Goal: Navigation & Orientation: Understand site structure

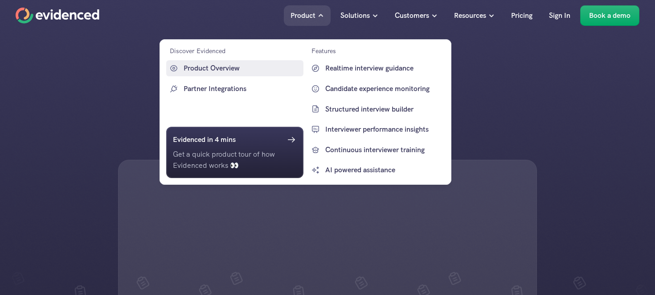
click at [226, 68] on p "Product Overview" at bounding box center [243, 68] width 118 height 12
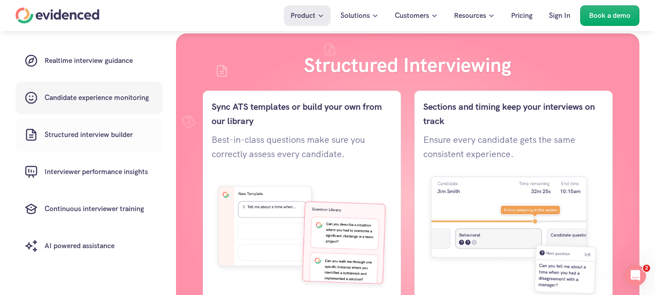
scroll to position [371, 0]
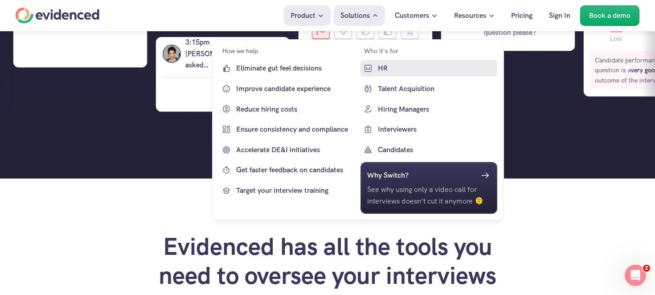
click at [382, 66] on p "HR" at bounding box center [437, 68] width 118 height 12
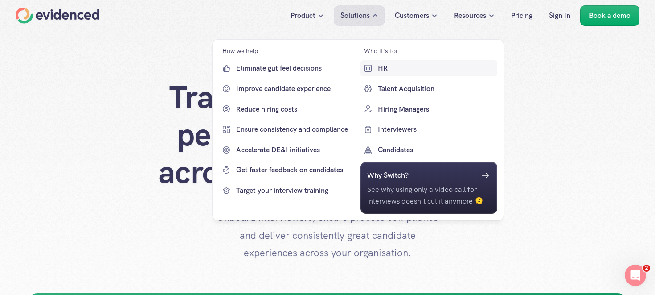
click at [379, 63] on p "HR" at bounding box center [437, 68] width 118 height 12
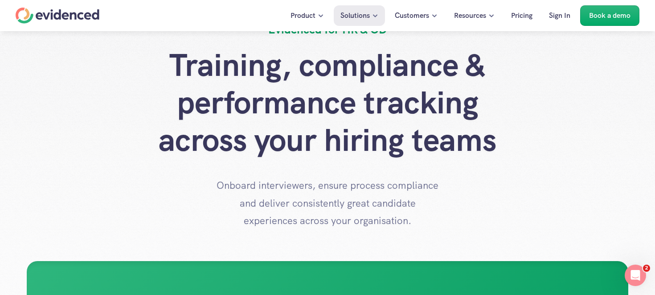
scroll to position [33, 0]
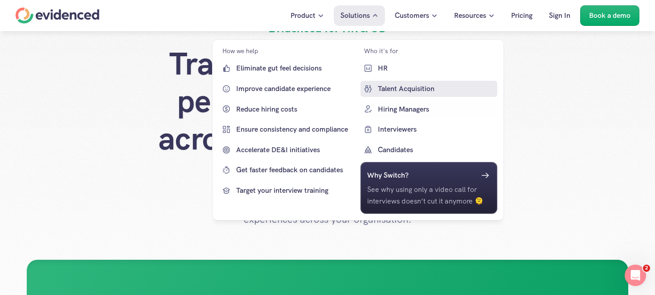
click at [391, 91] on p "Talent Acquisition" at bounding box center [437, 89] width 118 height 12
